Goal: Check status: Check status

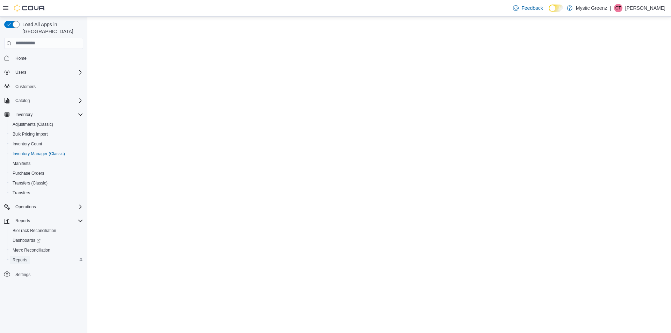
click at [24, 257] on span "Reports" at bounding box center [20, 260] width 15 height 6
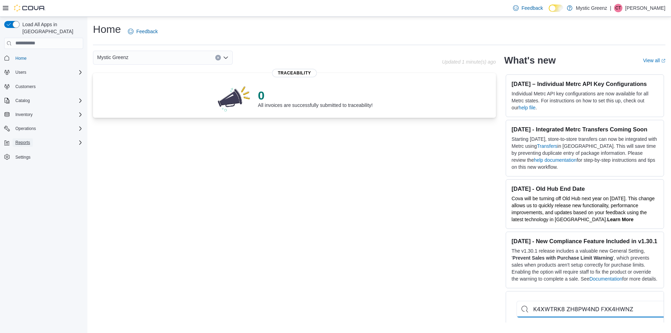
click at [23, 140] on span "Reports" at bounding box center [22, 143] width 15 height 6
click at [20, 179] on span "Reports" at bounding box center [20, 182] width 15 height 6
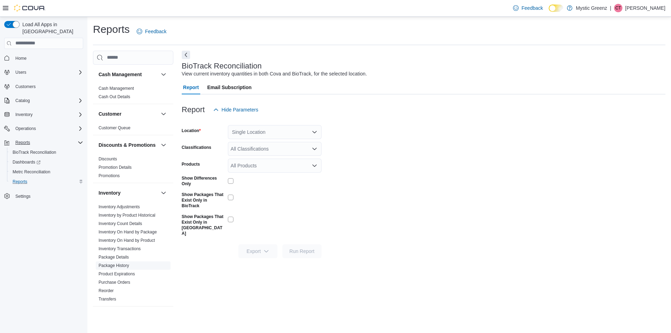
click at [123, 268] on link "Package History" at bounding box center [114, 265] width 30 height 5
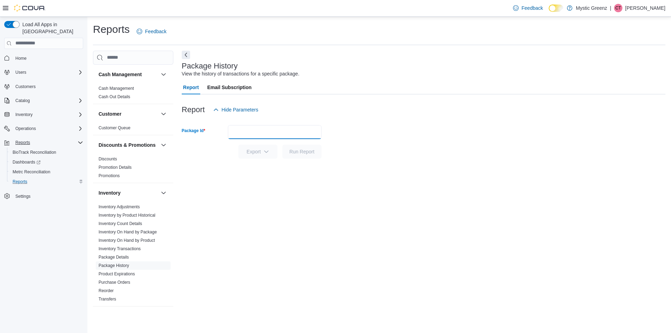
click at [256, 138] on input "Package Id" at bounding box center [275, 132] width 94 height 14
type input "**********"
click at [282, 145] on button "Run Report" at bounding box center [301, 152] width 39 height 14
